Goal: Task Accomplishment & Management: Manage account settings

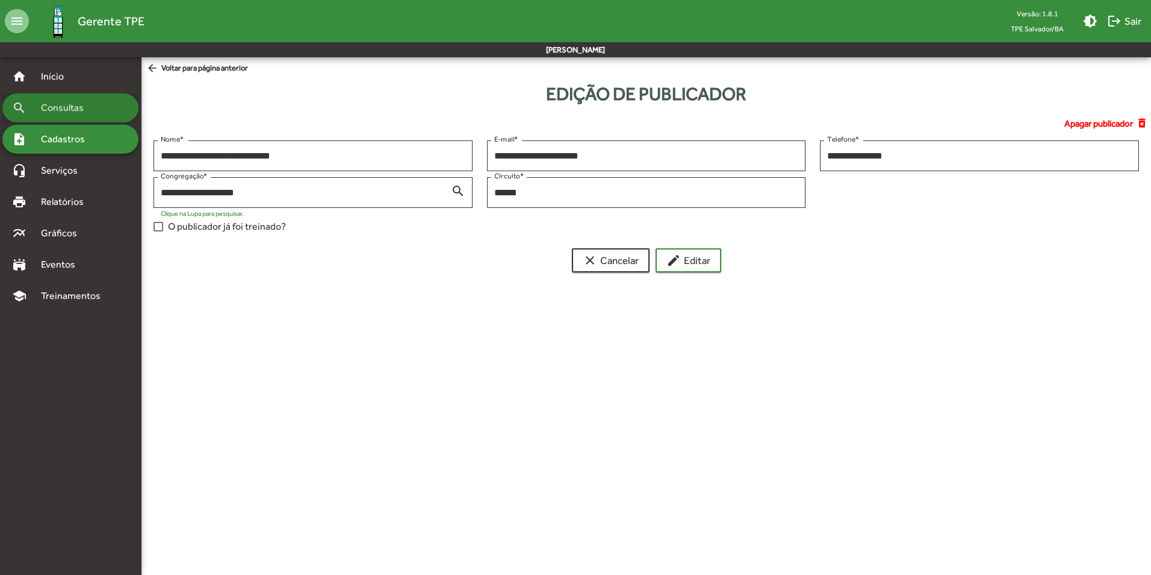
click at [57, 105] on span "Consultas" at bounding box center [67, 108] width 66 height 14
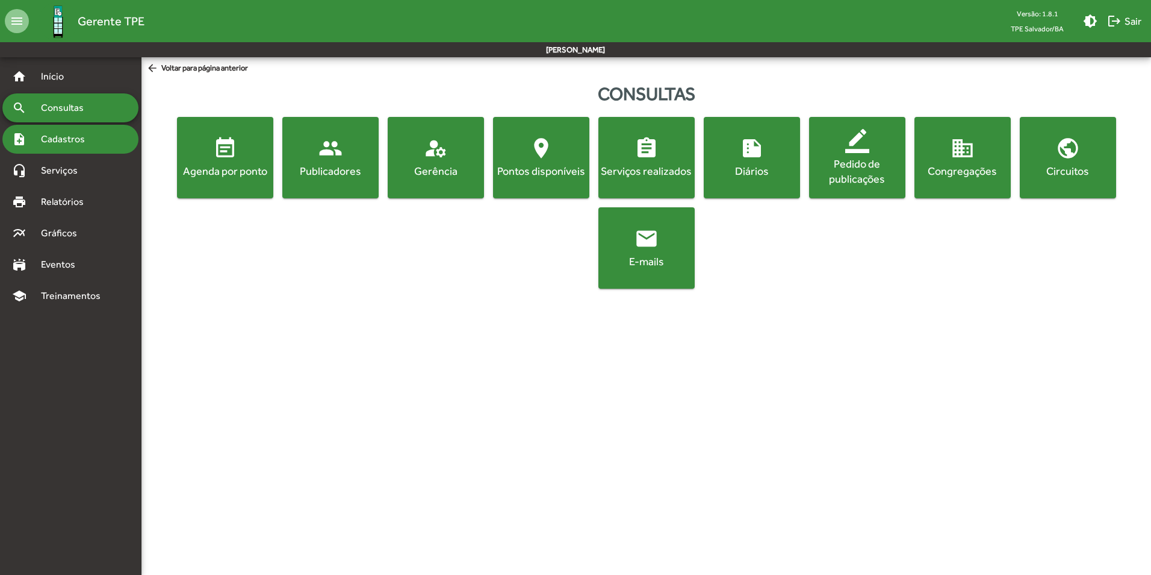
click at [58, 133] on span "Cadastros" at bounding box center [67, 139] width 67 height 14
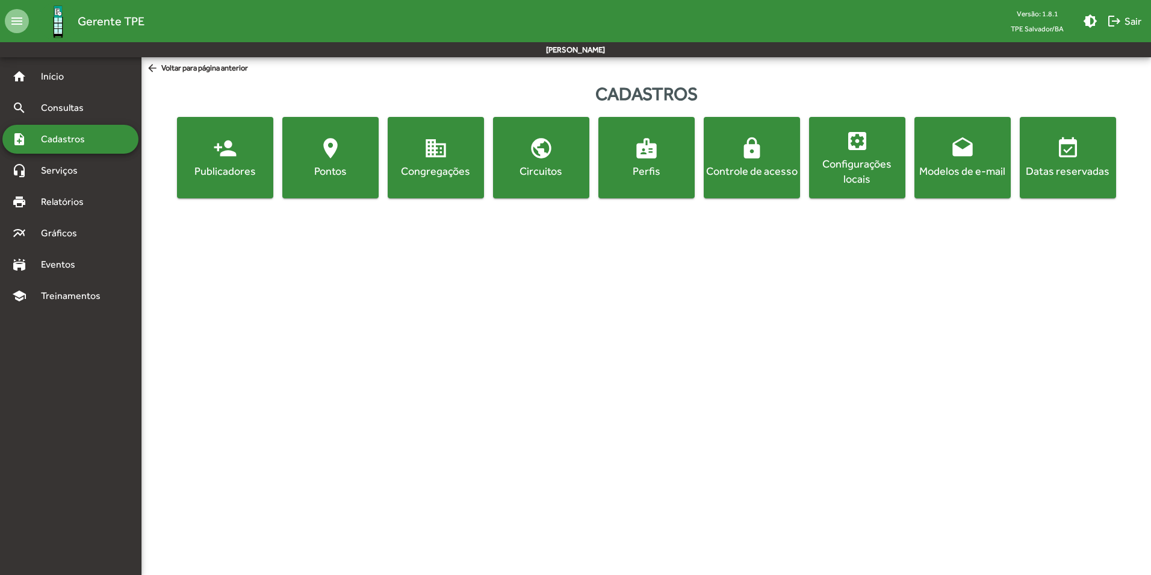
click at [223, 158] on mat-icon "person_add" at bounding box center [225, 148] width 24 height 24
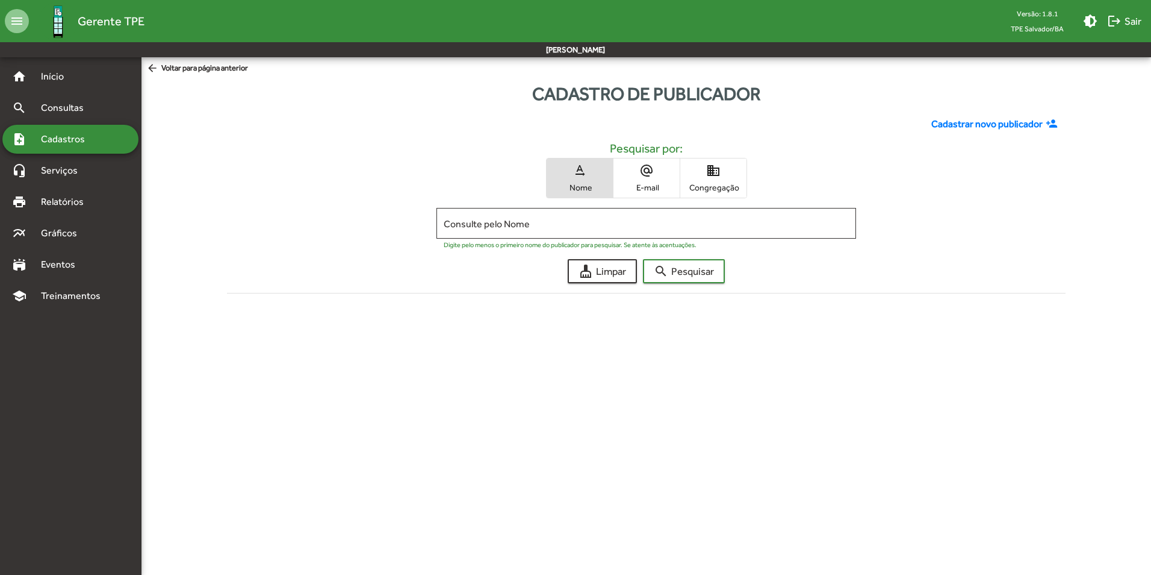
click at [703, 176] on span "domain Congregação" at bounding box center [713, 177] width 66 height 39
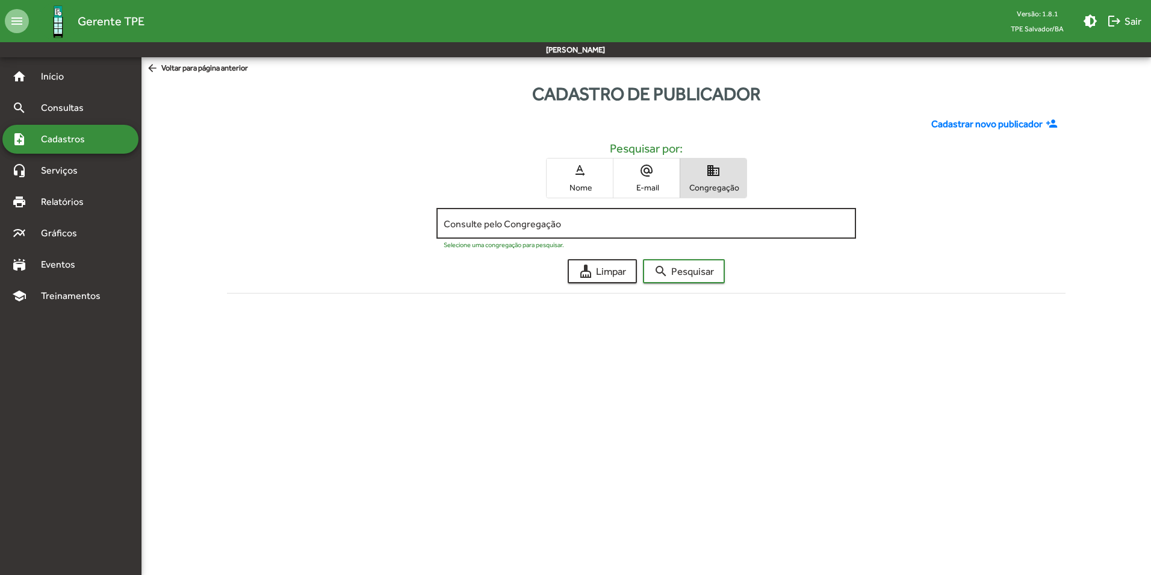
click at [539, 220] on input "Consulte pelo Congregação" at bounding box center [646, 223] width 405 height 11
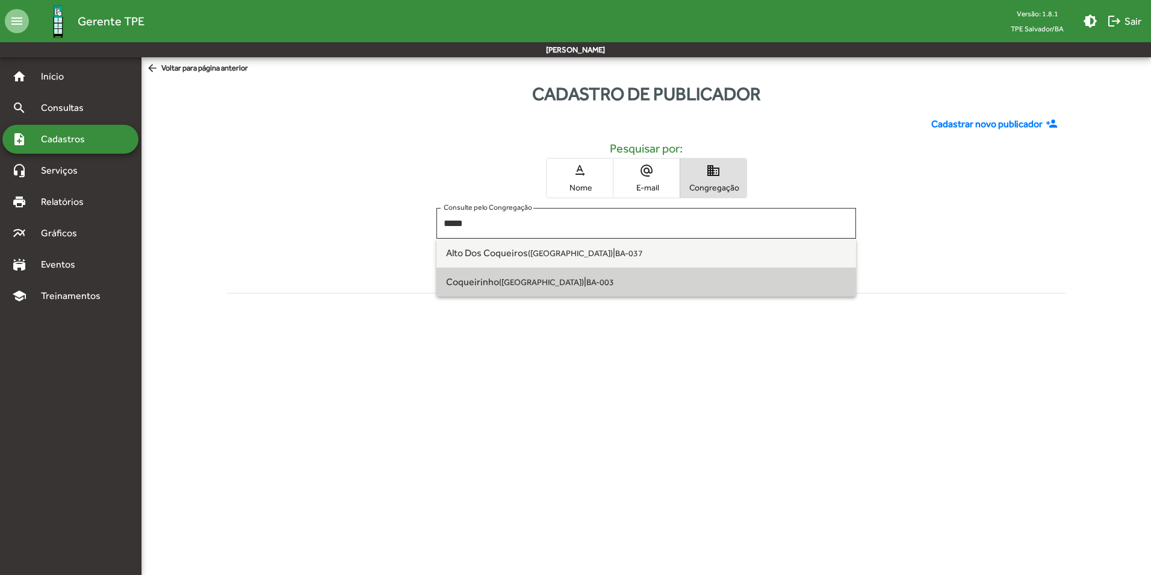
click at [517, 281] on small "([GEOGRAPHIC_DATA])" at bounding box center [541, 282] width 85 height 10
type input "**********"
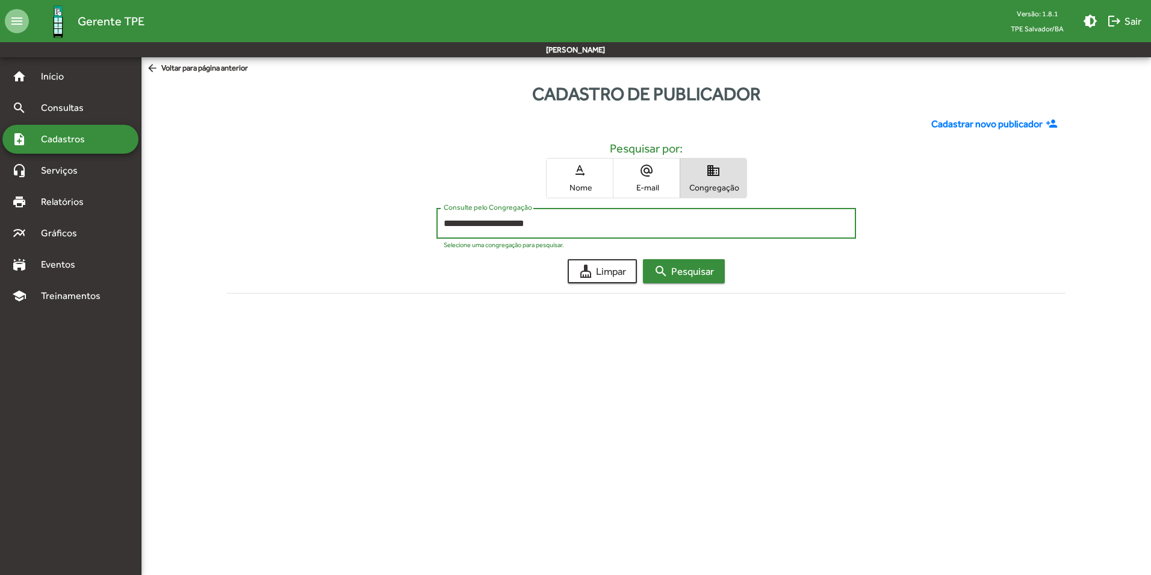
click at [702, 272] on span "search Pesquisar" at bounding box center [684, 271] width 60 height 22
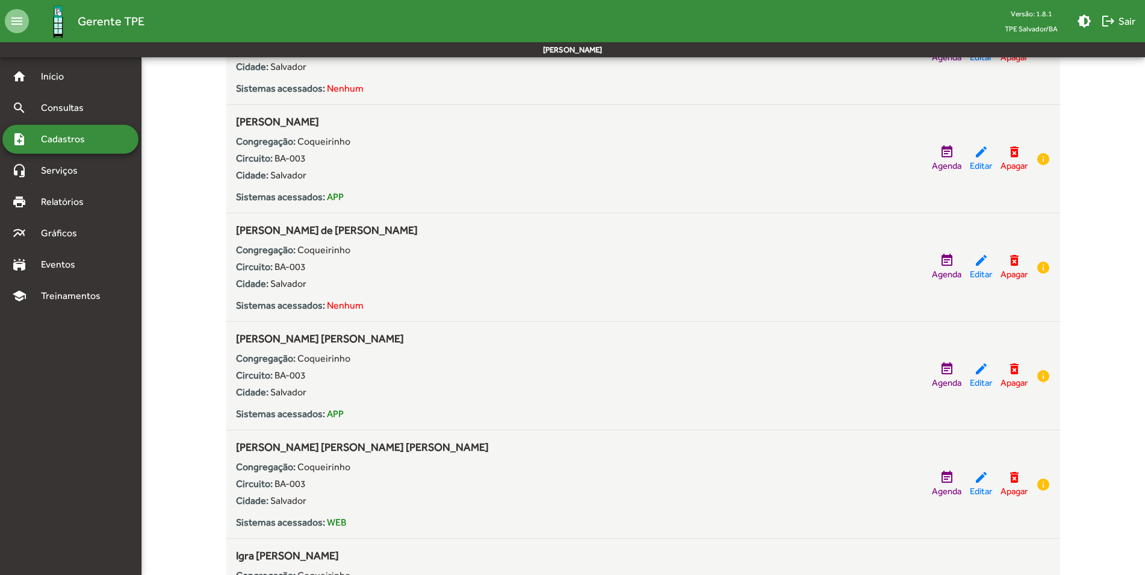
scroll to position [542, 0]
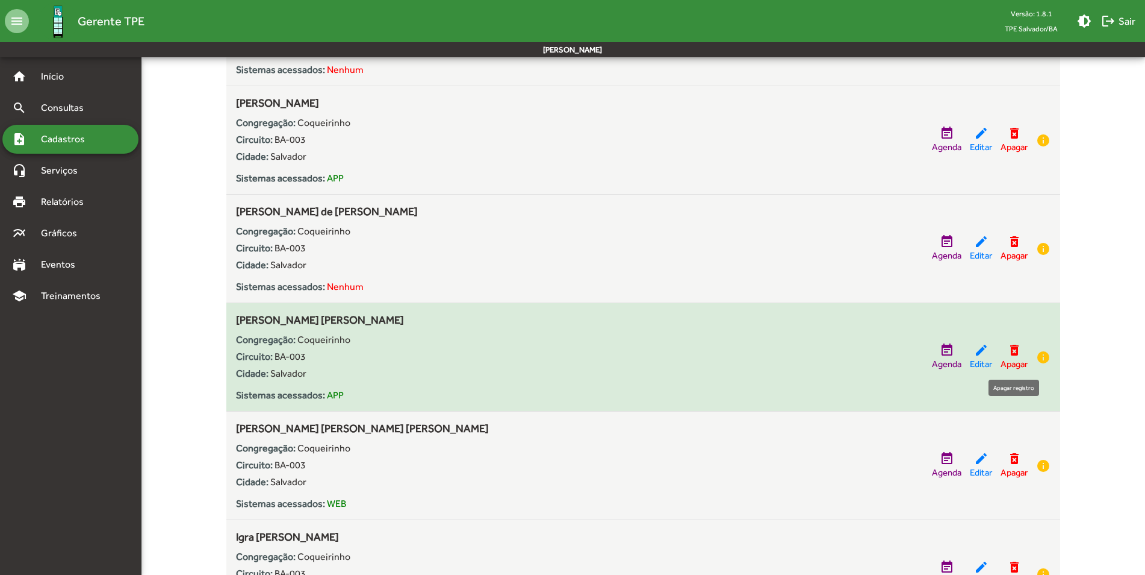
click at [1015, 351] on mat-icon "delete_forever" at bounding box center [1014, 350] width 14 height 14
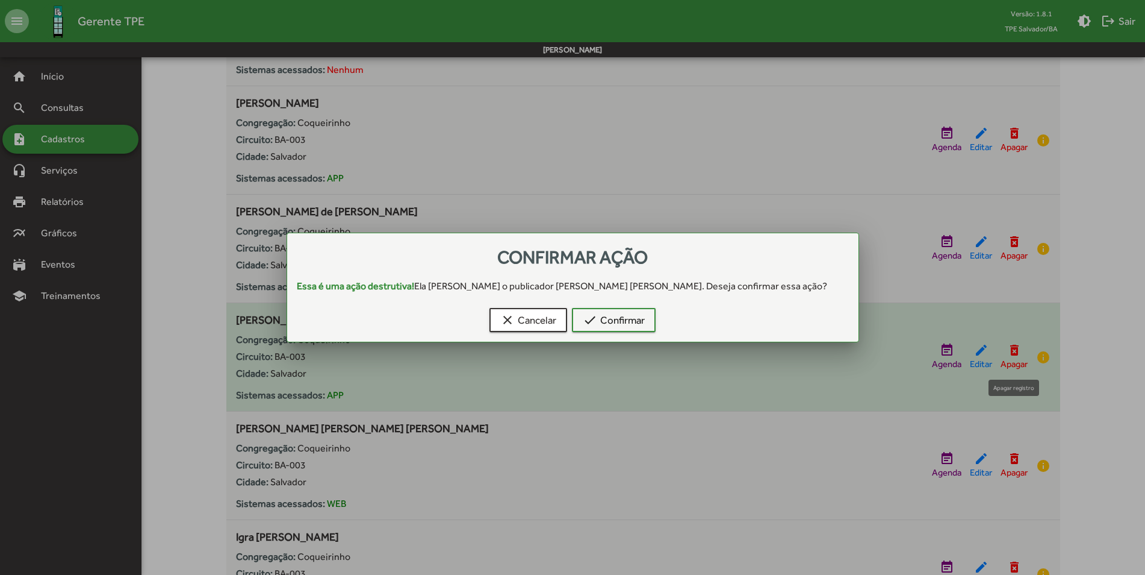
scroll to position [0, 0]
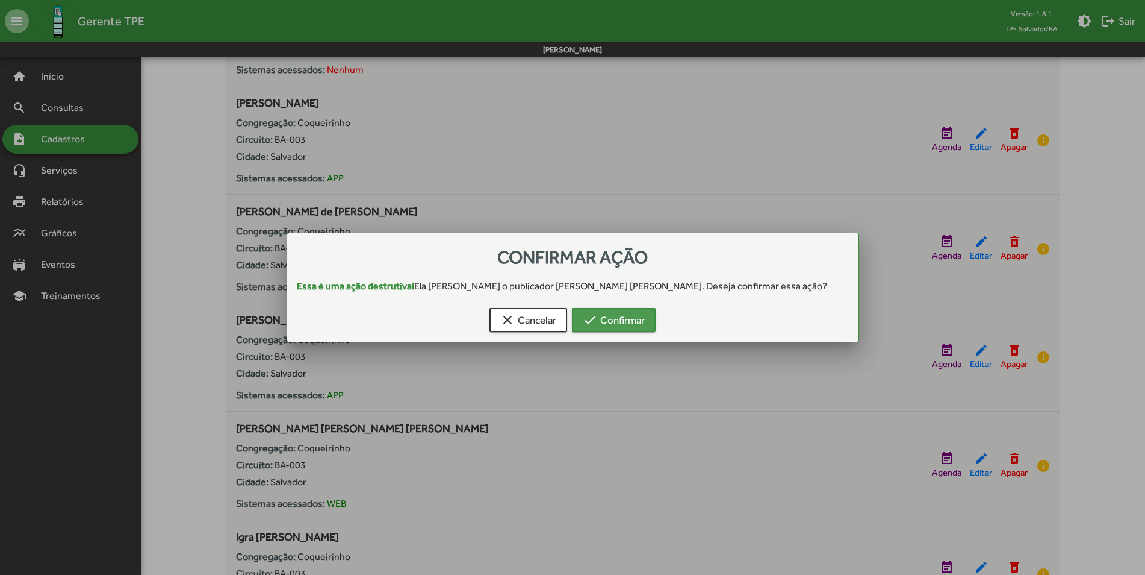
click at [606, 319] on span "check Confirmar" at bounding box center [614, 320] width 62 height 22
